Goal: Task Accomplishment & Management: Manage account settings

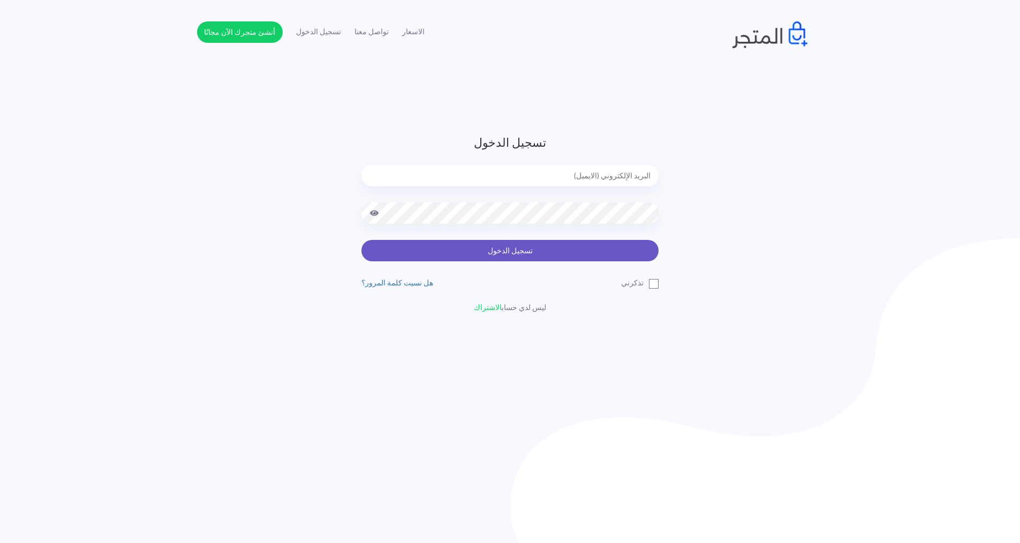
type input "[EMAIL_ADDRESS][DOMAIN_NAME]"
click at [567, 249] on button "تسجيل الدخول" at bounding box center [509, 250] width 297 height 21
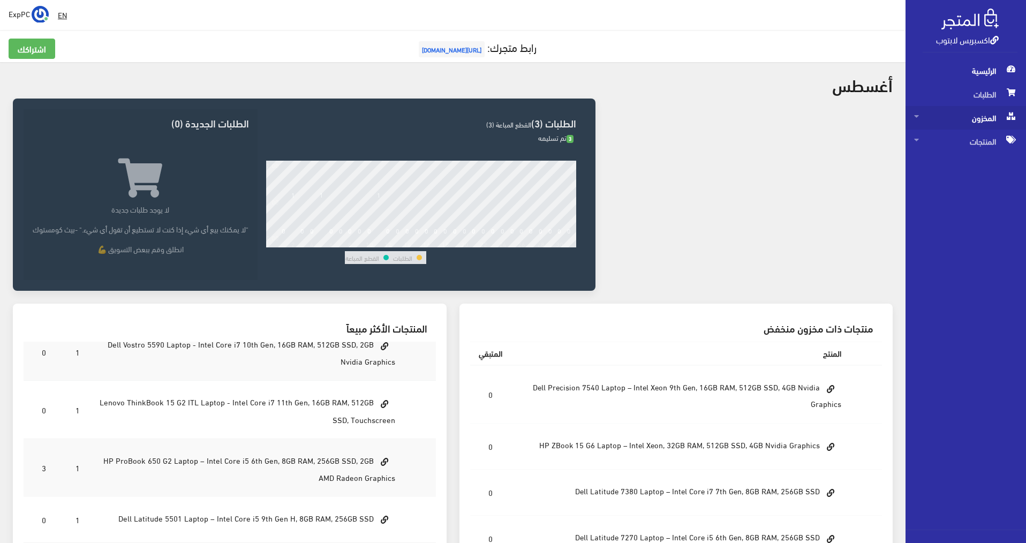
click at [986, 123] on span "المخزون" at bounding box center [965, 118] width 103 height 24
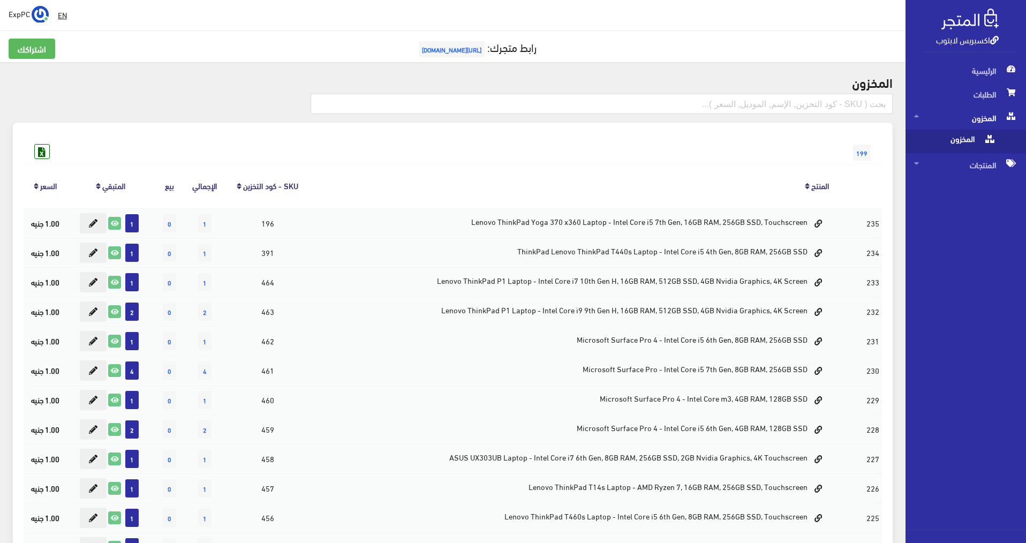
click at [974, 139] on span "المخزون" at bounding box center [954, 142] width 81 height 24
click at [738, 104] on input "text" at bounding box center [601, 104] width 582 height 20
type input "7510"
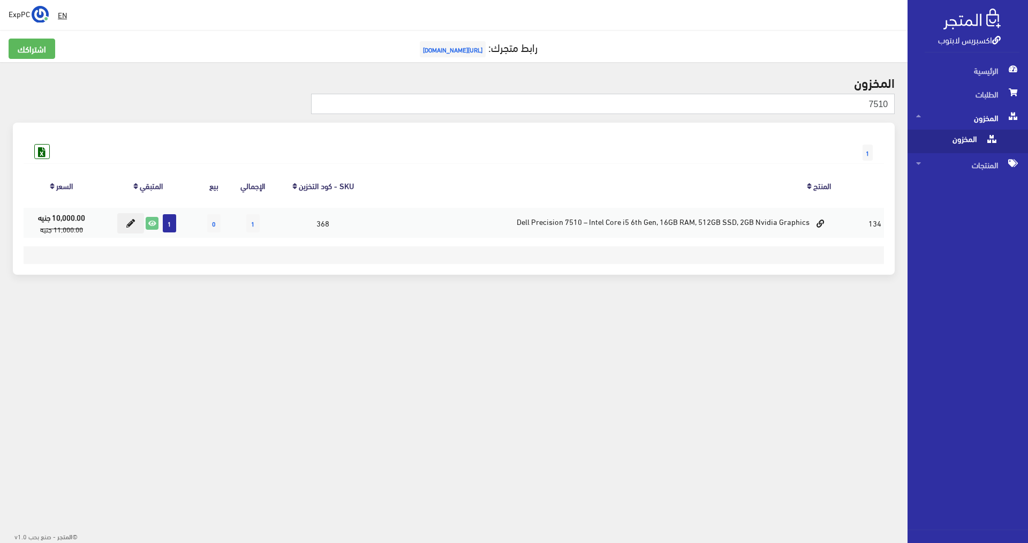
click at [839, 108] on input "7510" at bounding box center [603, 104] width 584 height 20
click at [974, 165] on span "المنتجات" at bounding box center [967, 165] width 103 height 24
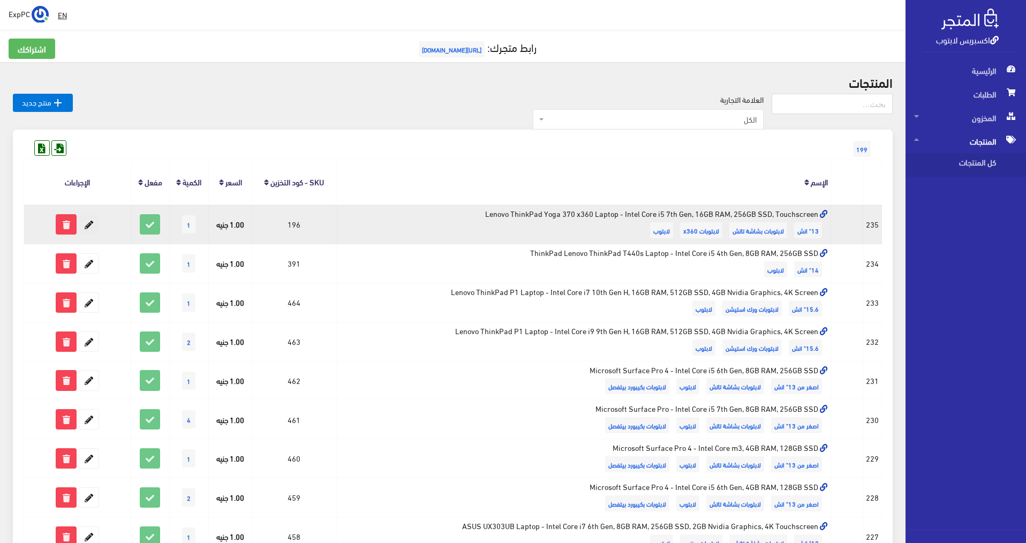
click at [89, 226] on icon at bounding box center [88, 224] width 19 height 19
